Goal: Task Accomplishment & Management: Use online tool/utility

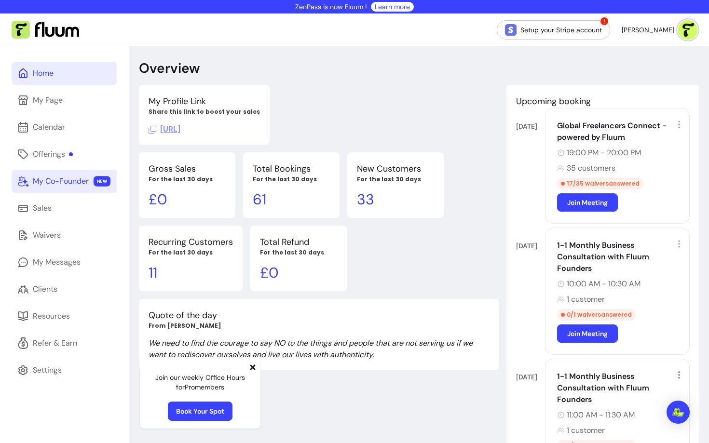
click at [68, 177] on div "My Co-Founder" at bounding box center [61, 182] width 56 height 12
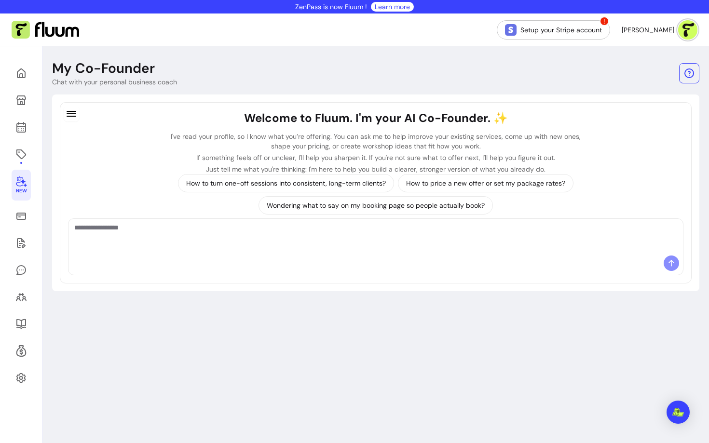
click at [251, 255] on div at bounding box center [375, 237] width 614 height 37
type textarea "**********"
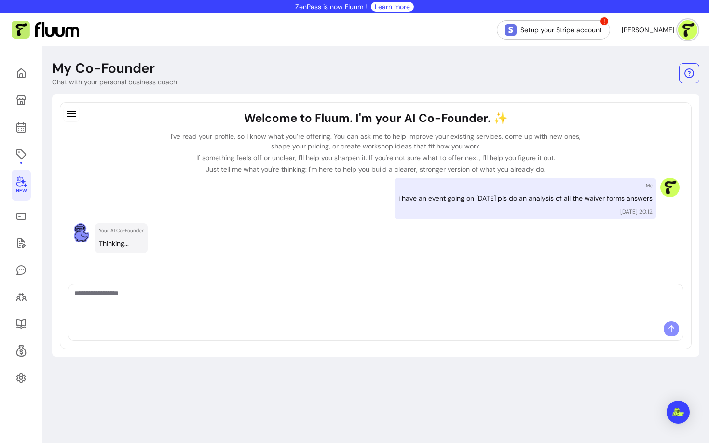
click at [108, 242] on p "Thinking..." at bounding box center [121, 243] width 45 height 11
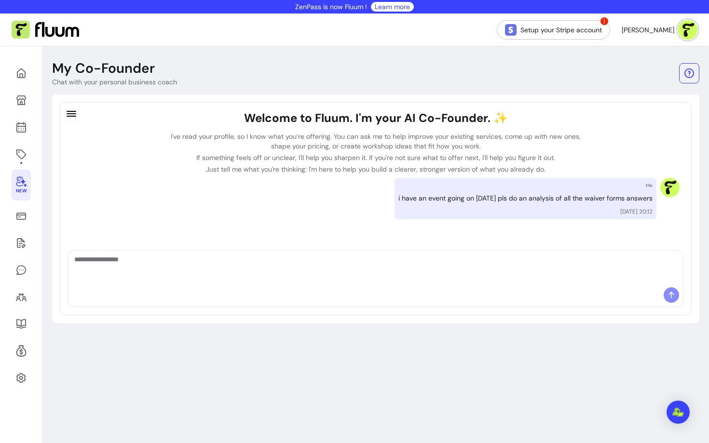
click at [99, 279] on textarea "Ask me anything..." at bounding box center [375, 269] width 603 height 29
type textarea "*********"
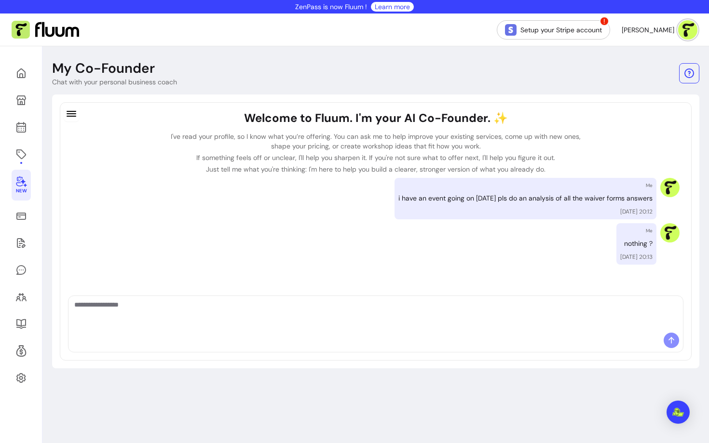
click at [326, 328] on textarea "Ask me anything..." at bounding box center [375, 314] width 603 height 29
click at [132, 334] on div at bounding box center [375, 342] width 614 height 19
click at [135, 313] on textarea "Ask me anything..." at bounding box center [375, 314] width 603 height 29
type textarea "***"
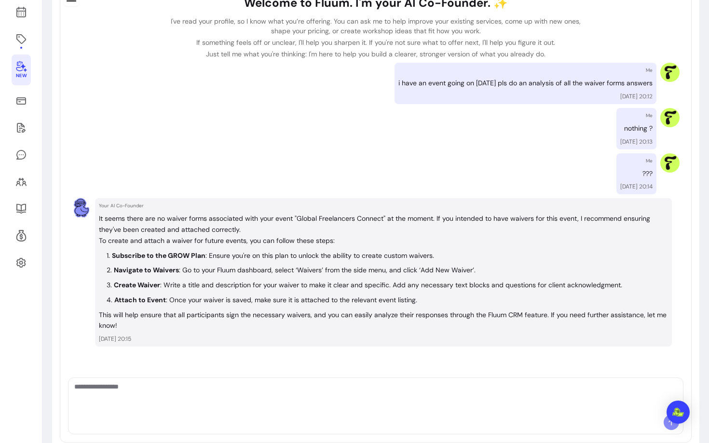
scroll to position [136, 0]
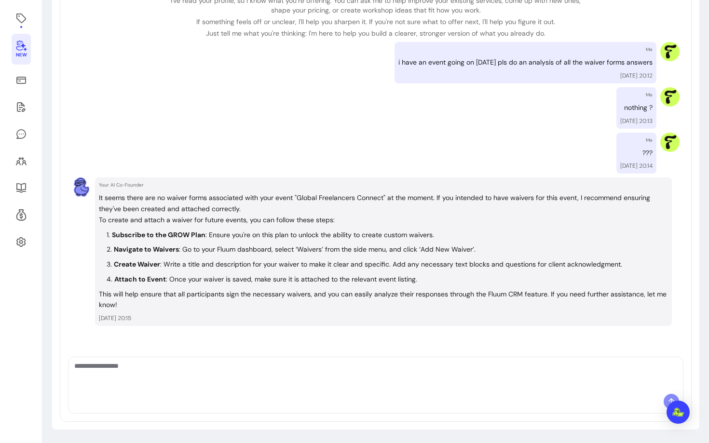
click at [221, 384] on textarea "Ask me anything..." at bounding box center [375, 375] width 603 height 29
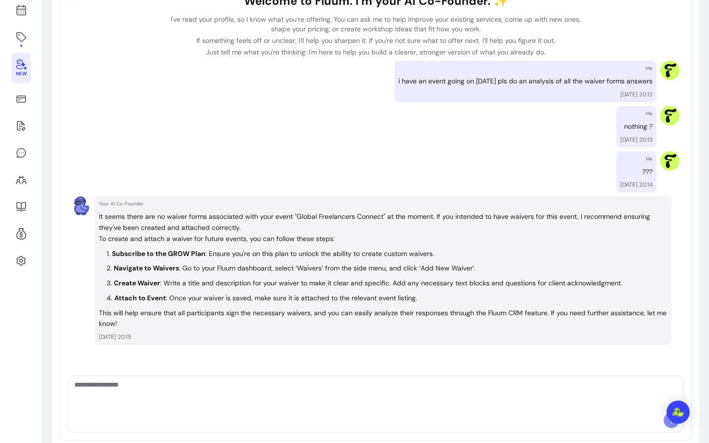
scroll to position [119, 0]
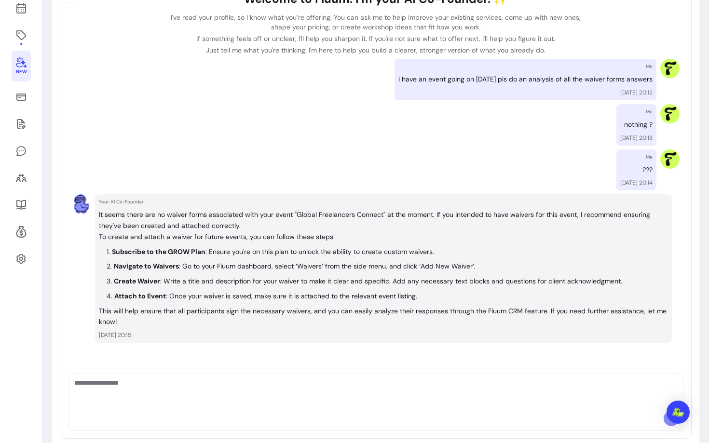
click at [340, 416] on div at bounding box center [375, 420] width 614 height 19
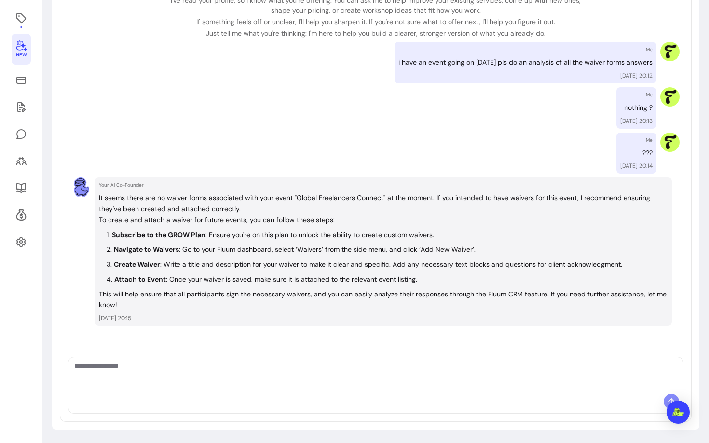
click at [336, 388] on textarea "Ask me anything..." at bounding box center [375, 375] width 603 height 29
type textarea "**********"
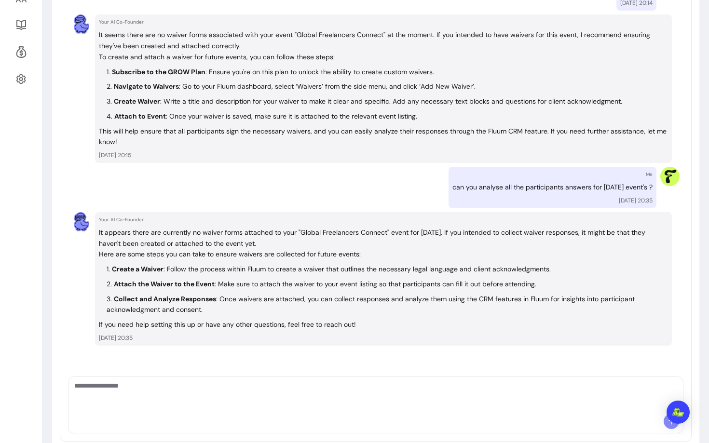
scroll to position [300, 0]
click at [349, 392] on textarea "Ask me anything..." at bounding box center [375, 395] width 603 height 29
drag, startPoint x: 300, startPoint y: 232, endPoint x: 386, endPoint y: 235, distance: 86.4
click at [386, 235] on p "It appears there are currently no waiver forms attached to your "Global Freelan…" at bounding box center [383, 238] width 569 height 22
copy p "Global Freelancers Connect"
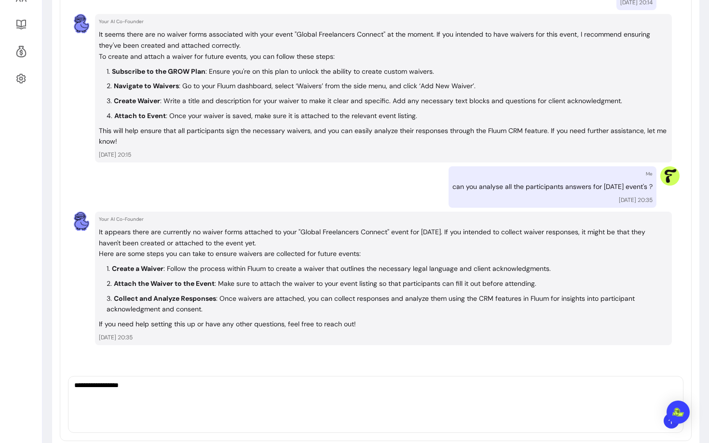
click at [170, 372] on div "Welcome to Fluum. I'm your AI Co-Founder. ✨ I've read your profile, so I know w…" at bounding box center [376, 93] width 608 height 565
click at [164, 390] on textarea "**********" at bounding box center [375, 395] width 603 height 29
paste textarea "**********"
type textarea "**********"
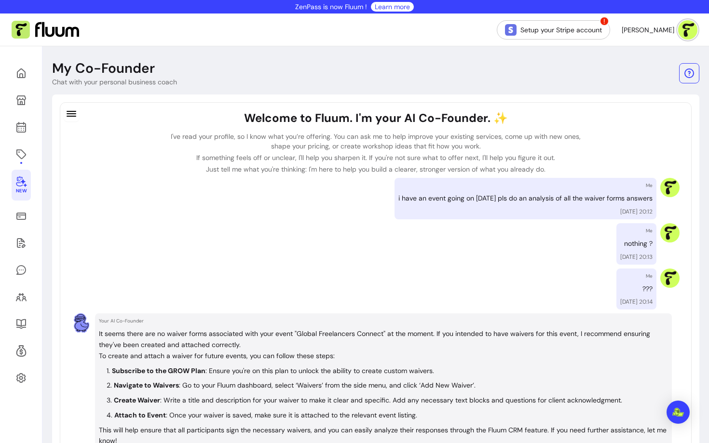
scroll to position [442, 0]
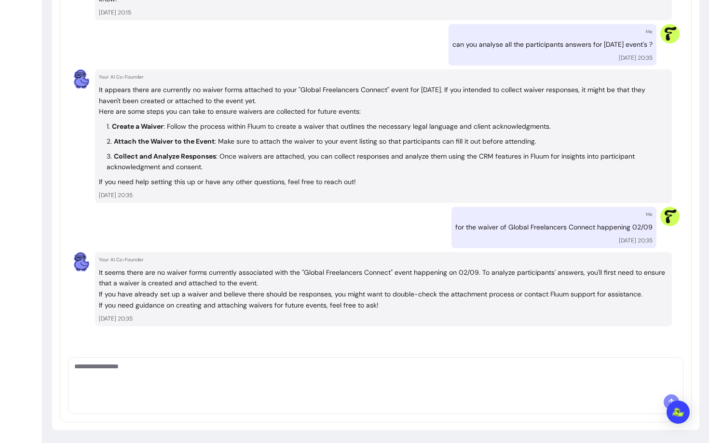
click at [269, 384] on textarea "Ask me anything..." at bounding box center [375, 376] width 603 height 29
click at [231, 358] on div at bounding box center [375, 376] width 614 height 37
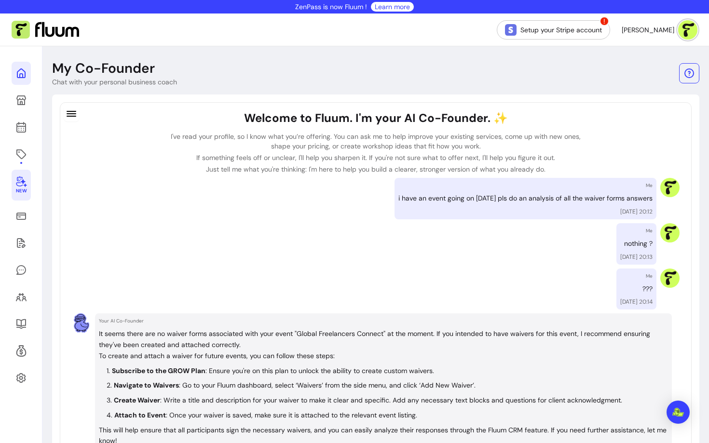
click at [13, 82] on link at bounding box center [21, 73] width 19 height 23
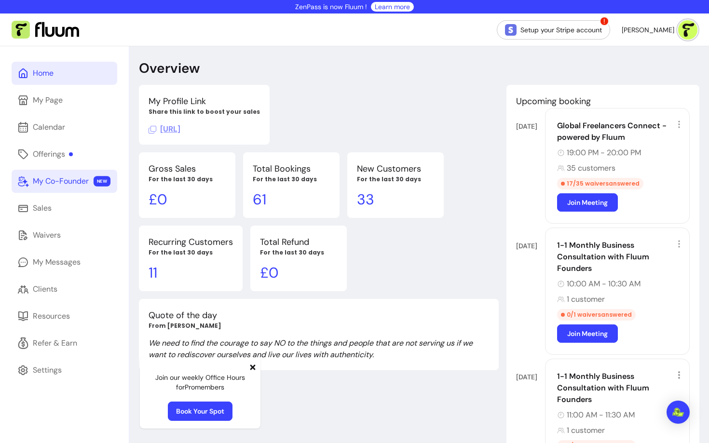
click at [575, 179] on div "17 / 35 waivers answered" at bounding box center [600, 184] width 86 height 12
click at [600, 182] on div "17 / 35 waivers answered" at bounding box center [600, 184] width 86 height 12
click at [53, 135] on link "Calendar" at bounding box center [65, 127] width 106 height 23
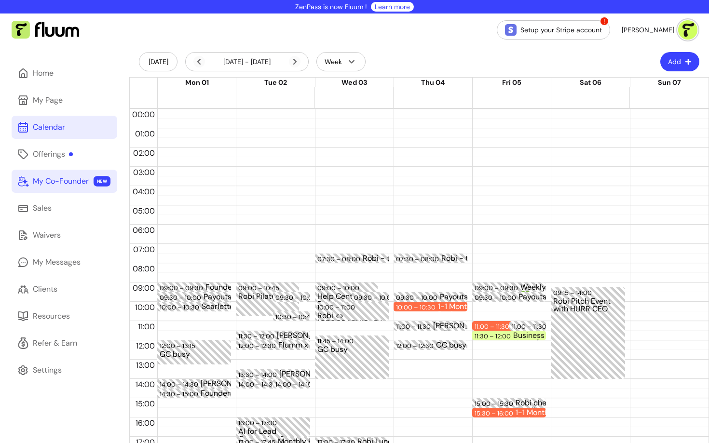
scroll to position [129, 0]
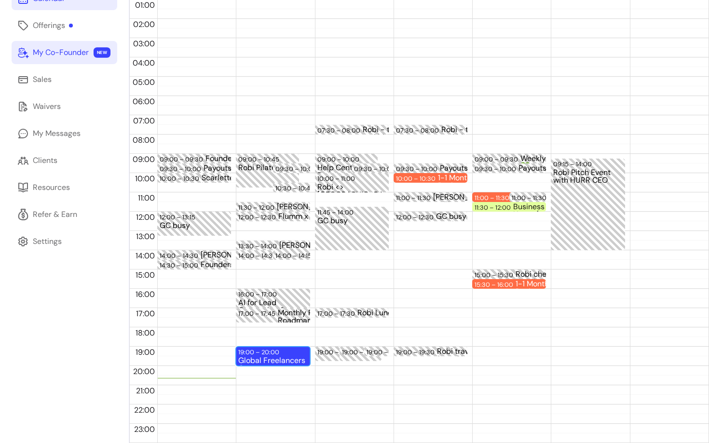
click at [280, 353] on div "19:00 – 20:00" at bounding box center [259, 352] width 43 height 9
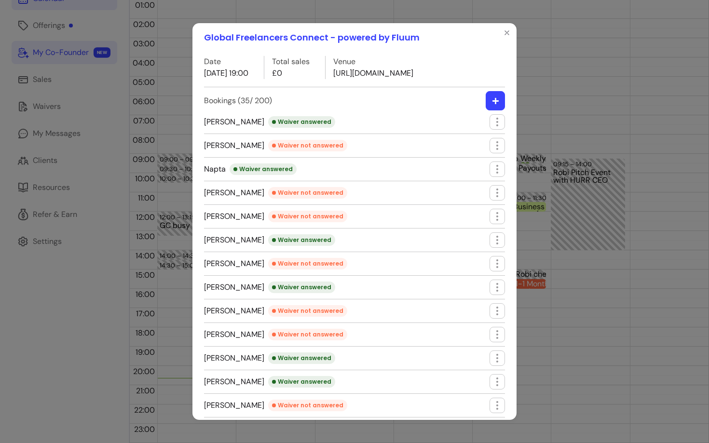
scroll to position [540, 0]
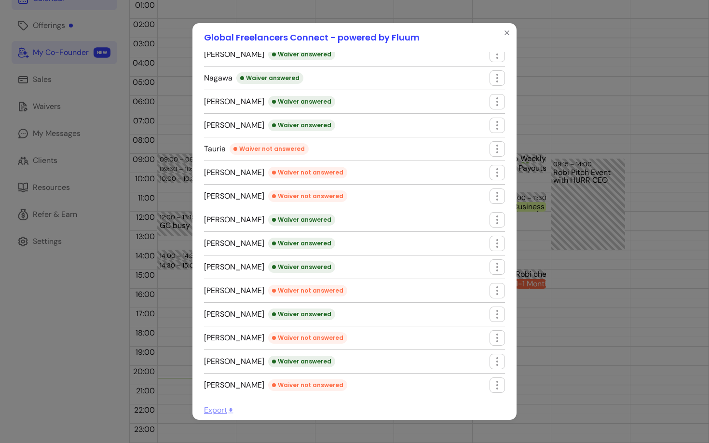
click at [220, 409] on span "Export" at bounding box center [219, 410] width 30 height 10
